Goal: Task Accomplishment & Management: Manage account settings

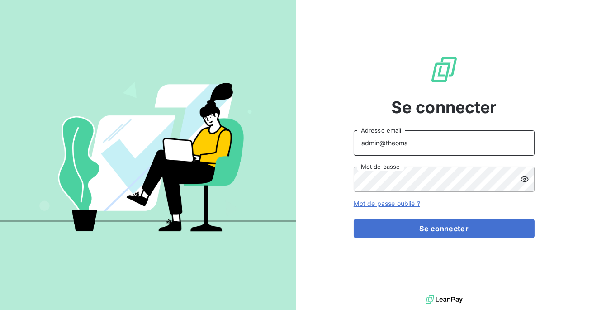
click at [401, 142] on input "admin@theoma" at bounding box center [443, 142] width 181 height 25
type input "admin@sammtrading"
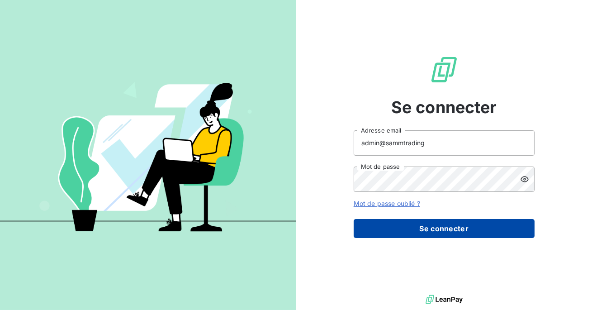
click at [428, 226] on button "Se connecter" at bounding box center [443, 228] width 181 height 19
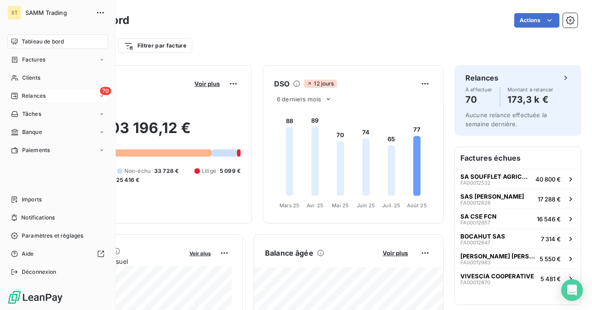
click at [19, 93] on div "Relances" at bounding box center [28, 96] width 35 height 8
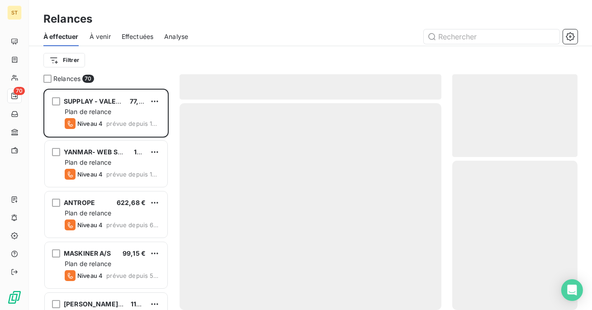
scroll to position [221, 125]
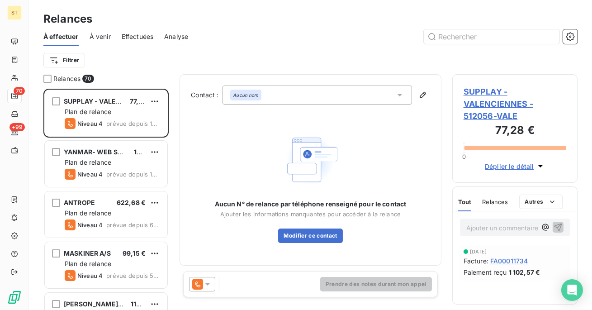
click at [134, 37] on span "Effectuées" at bounding box center [138, 36] width 32 height 9
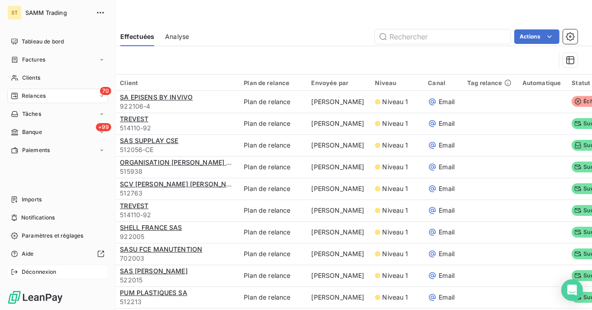
click at [26, 269] on span "Déconnexion" at bounding box center [39, 272] width 35 height 8
